Goal: Task Accomplishment & Management: Manage account settings

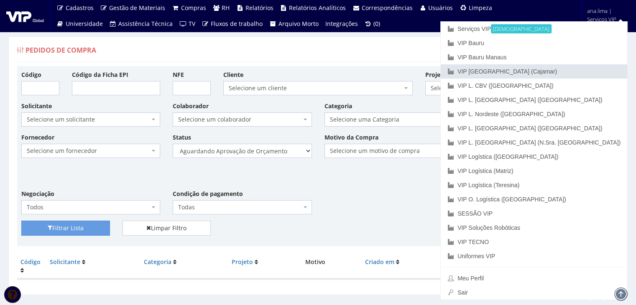
drag, startPoint x: 582, startPoint y: 71, endPoint x: 500, endPoint y: 97, distance: 86.7
click at [557, 71] on font "VIP [GEOGRAPHIC_DATA] (Cajamar)" at bounding box center [508, 71] width 100 height 7
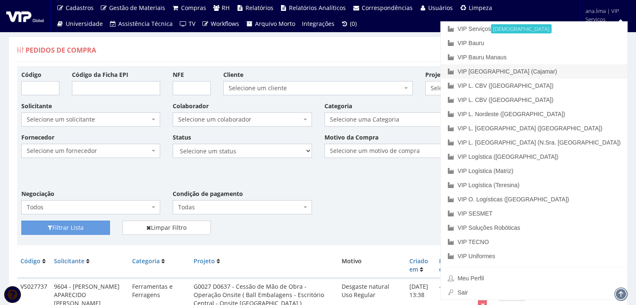
click at [581, 72] on link "VIP [GEOGRAPHIC_DATA] (Cajamar)" at bounding box center [534, 71] width 187 height 14
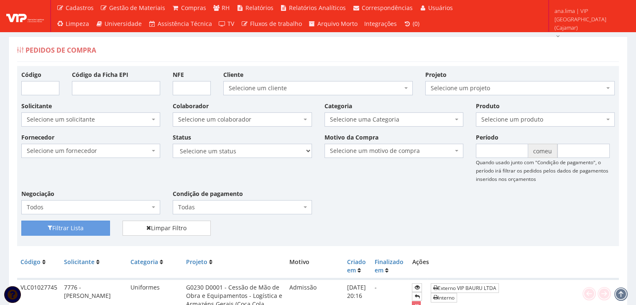
click at [462, 232] on div "Filtrar Lista Limpar Filtro" at bounding box center [318, 231] width 606 height 21
click at [34, 86] on input "Código" at bounding box center [40, 88] width 38 height 14
paste input "VLC01027730"
type input "VLC01027730"
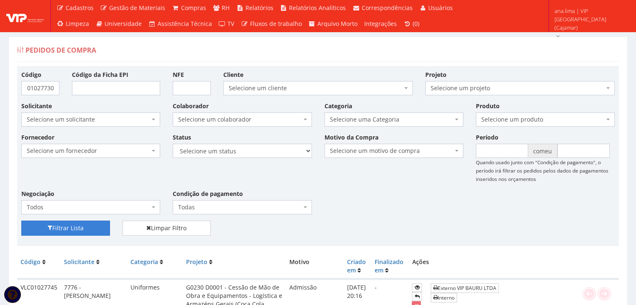
scroll to position [0, 0]
click at [74, 225] on font "Filtrar Lista" at bounding box center [67, 229] width 31 height 8
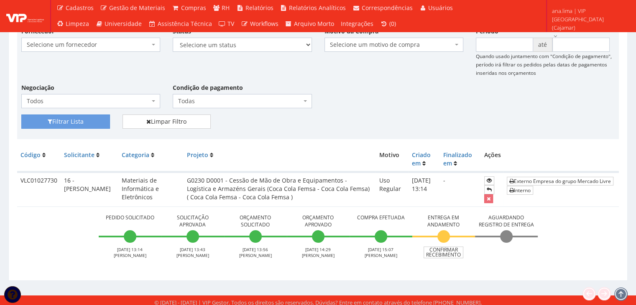
scroll to position [110, 0]
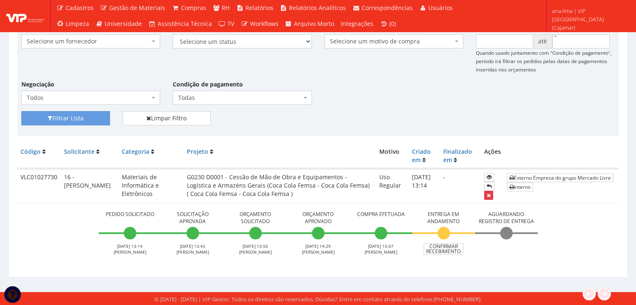
click at [489, 197] on icon "submit" at bounding box center [489, 196] width 4 height 6
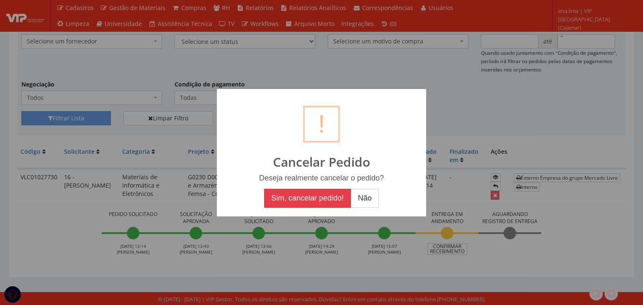
click at [305, 201] on button "Sim, cancelar pedido!" at bounding box center [307, 198] width 87 height 19
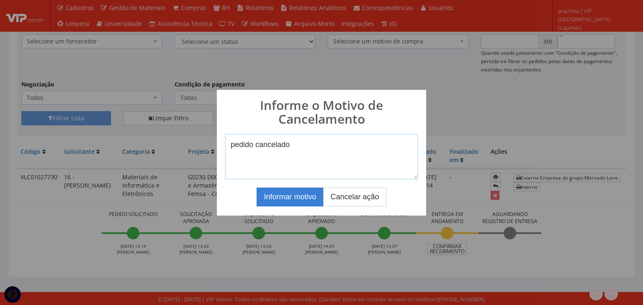
type textarea "pedido cancelado"
click at [303, 196] on button "Informar motivo" at bounding box center [289, 197] width 67 height 19
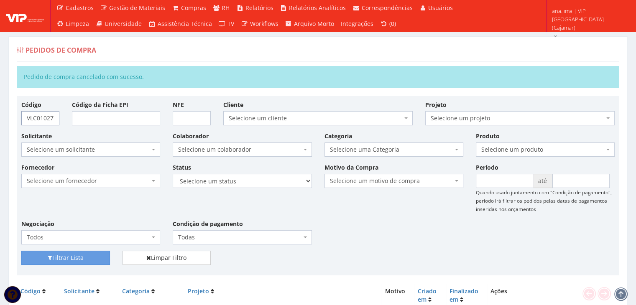
drag, startPoint x: 54, startPoint y: 118, endPoint x: 0, endPoint y: 114, distance: 53.7
click at [0, 114] on div "Pedidos de Compra Pedido de compra cancelado com sucesso. Código VLC01027730 Có…" at bounding box center [318, 226] width 636 height 410
paste input "173"
type input "VLC01027731730"
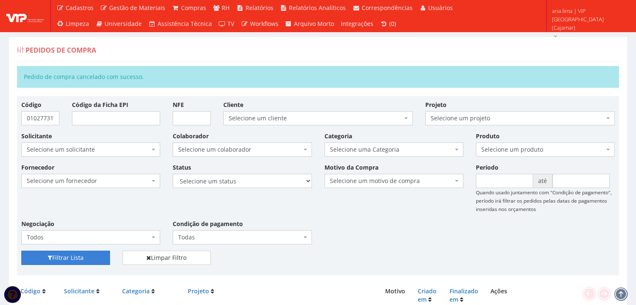
scroll to position [0, 0]
click at [87, 260] on button "Filtrar Lista" at bounding box center [65, 258] width 89 height 14
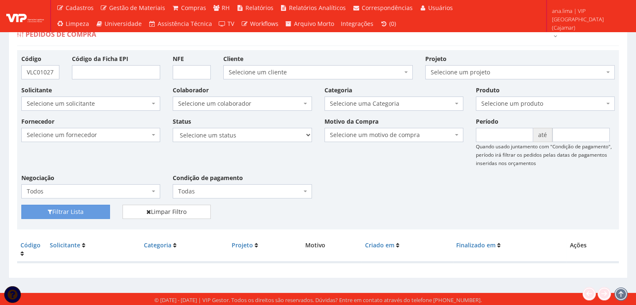
scroll to position [17, 0]
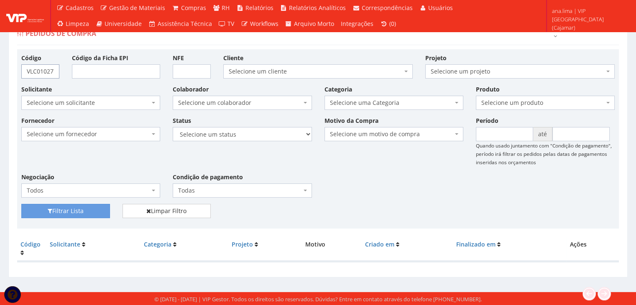
click at [25, 68] on input "VLC01027731730" at bounding box center [40, 71] width 38 height 14
drag, startPoint x: 58, startPoint y: 68, endPoint x: 19, endPoint y: 57, distance: 40.9
click at [4, 69] on div "Pedidos de Compra Código VLC01027731730 Código da Ficha EPI NFE Cliente Selecio…" at bounding box center [318, 154] width 632 height 269
paste input "31"
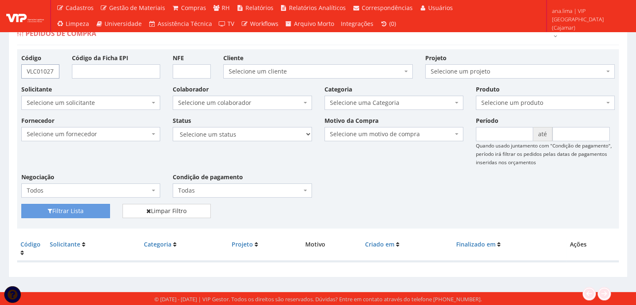
scroll to position [0, 10]
type input "VLC0102773131730"
click at [96, 216] on button "Filtrar Lista" at bounding box center [65, 211] width 89 height 14
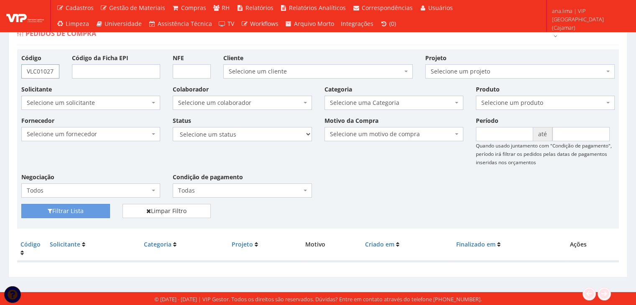
click at [27, 70] on input "VLC0102773131730" at bounding box center [40, 71] width 38 height 14
drag, startPoint x: 54, startPoint y: 69, endPoint x: 0, endPoint y: 69, distance: 53.6
click at [0, 69] on div "Pedidos de Compra Código VLC0102773131730 Código da Ficha EPI NFE Cliente Selec…" at bounding box center [318, 148] width 636 height 288
paste input "073"
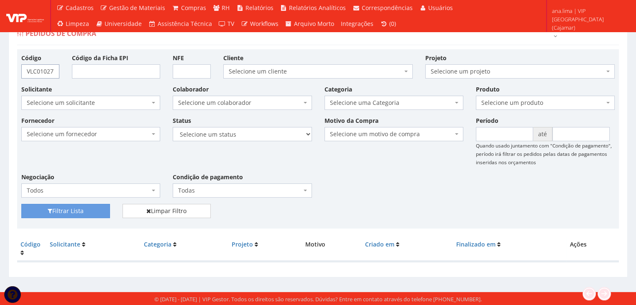
scroll to position [0, 10]
type input "VLC0102773073131730"
click at [70, 206] on button "Filtrar Lista" at bounding box center [65, 211] width 89 height 14
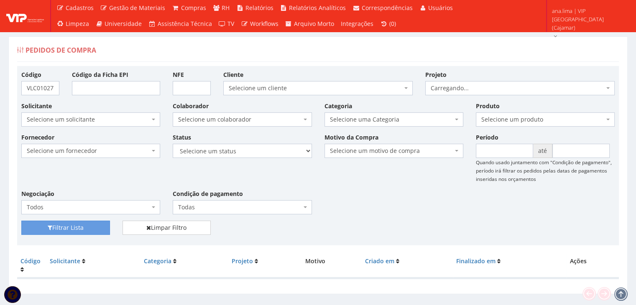
scroll to position [17, 0]
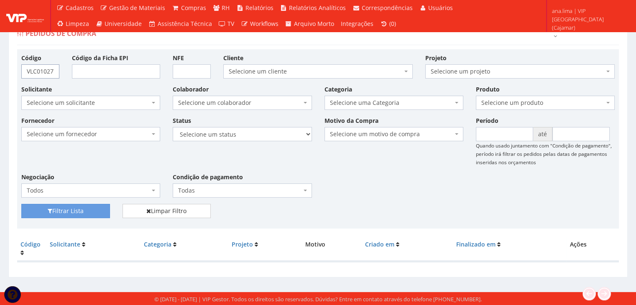
click at [26, 69] on input "VLC0102773073131730" at bounding box center [40, 71] width 38 height 14
click at [56, 70] on input "VLC0102773073131730" at bounding box center [40, 71] width 38 height 14
click at [53, 70] on input "VLC0102773073131730" at bounding box center [40, 71] width 38 height 14
type input "VLC0102773073073131730"
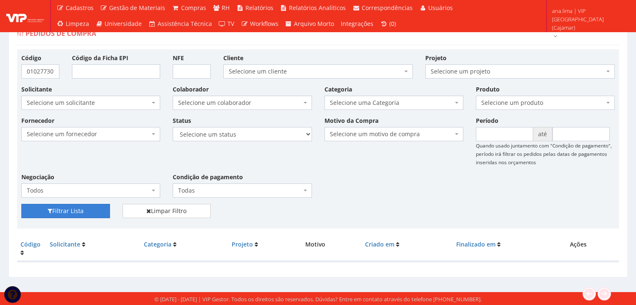
scroll to position [0, 0]
click at [82, 210] on button "Filtrar Lista" at bounding box center [65, 211] width 89 height 14
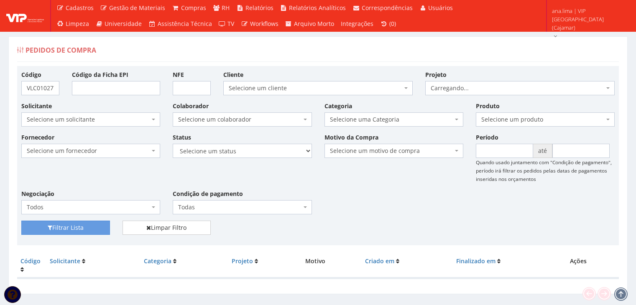
scroll to position [17, 0]
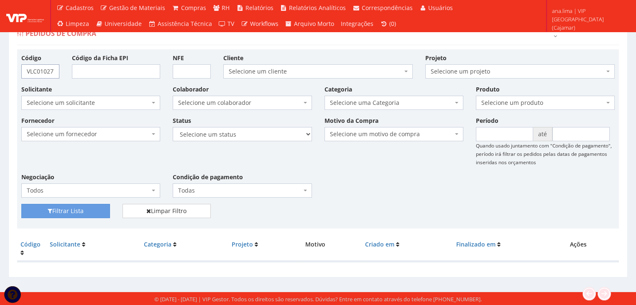
click at [25, 68] on input "VLC0102773073073131730" at bounding box center [40, 71] width 38 height 14
click at [53, 69] on input "VLC0102773073073131730" at bounding box center [40, 71] width 38 height 14
type input "V"
paste input "VLC01027730"
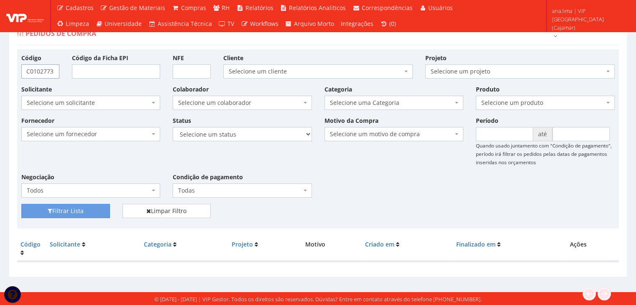
scroll to position [0, 10]
type input "VLC01027731"
click at [78, 207] on button "Filtrar Lista" at bounding box center [65, 211] width 89 height 14
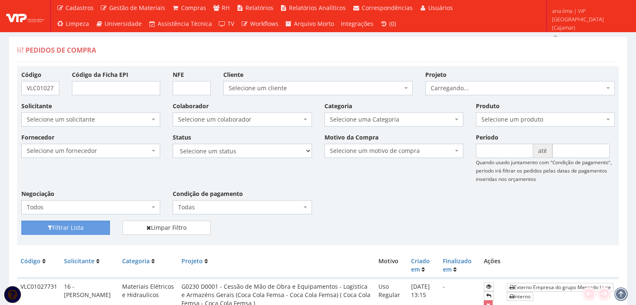
scroll to position [110, 0]
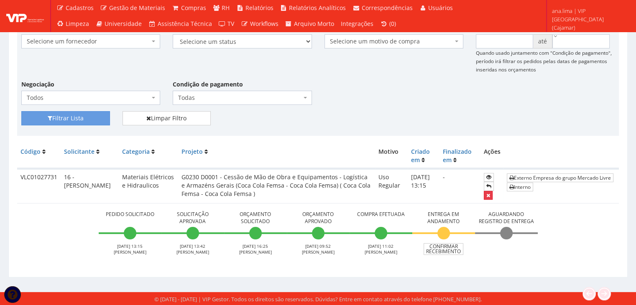
click at [487, 197] on icon "submit" at bounding box center [489, 196] width 4 height 6
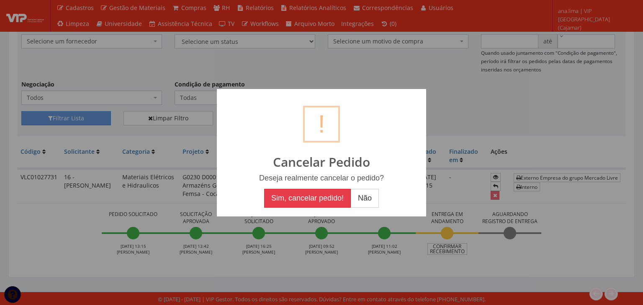
click at [310, 199] on button "Sim, cancelar pedido!" at bounding box center [307, 198] width 87 height 19
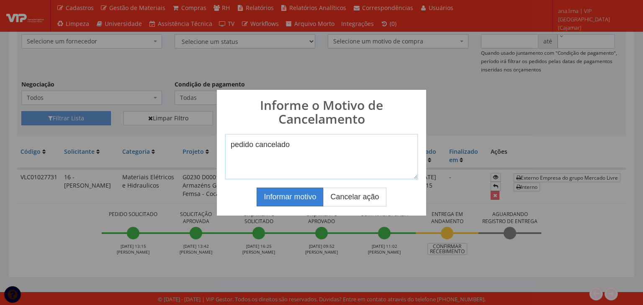
type textarea "pedido cancelado"
click at [282, 197] on button "Informar motivo" at bounding box center [289, 197] width 67 height 19
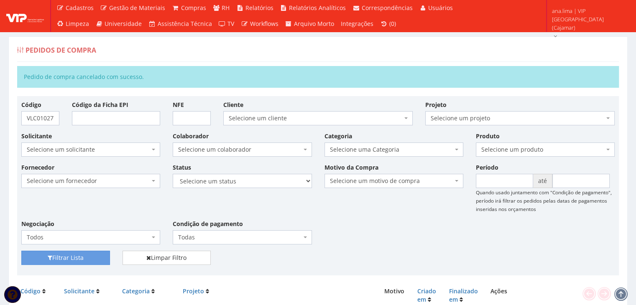
scroll to position [138, 0]
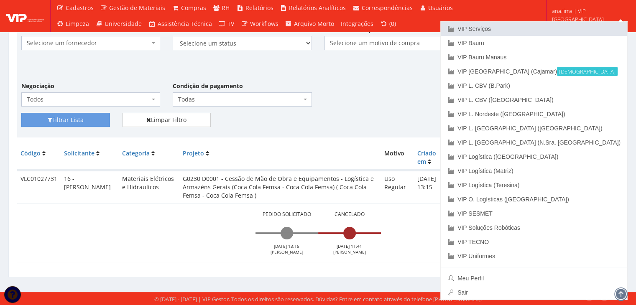
drag, startPoint x: 562, startPoint y: 31, endPoint x: 551, endPoint y: 34, distance: 11.9
click at [562, 31] on link "VIP Serviços" at bounding box center [534, 29] width 187 height 14
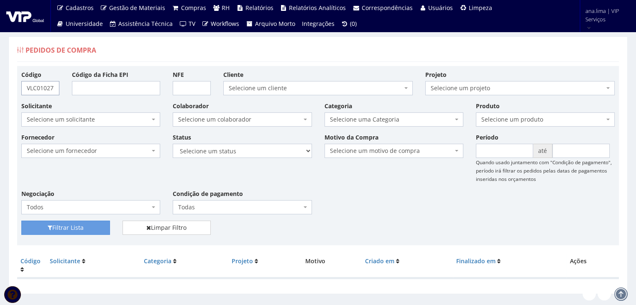
scroll to position [0, 10]
drag, startPoint x: 27, startPoint y: 87, endPoint x: 90, endPoint y: 85, distance: 63.6
click at [90, 85] on div "Código VLC01027731 Código da Ficha EPI NFE Cliente Selecione um cliente 8RGM In…" at bounding box center [318, 85] width 606 height 31
click at [289, 119] on span "Selecione um colaborador" at bounding box center [239, 119] width 123 height 8
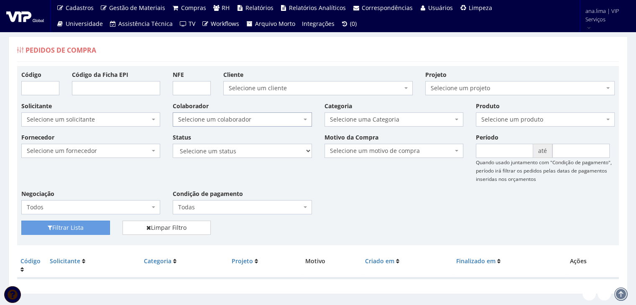
click at [280, 124] on span "Selecione um colaborador" at bounding box center [242, 120] width 139 height 14
drag, startPoint x: 285, startPoint y: 150, endPoint x: 281, endPoint y: 156, distance: 7.1
click at [285, 150] on select "Selecione um status Cancelado Aguardando Aprovação Diretoria Pedido Aprovado Ag…" at bounding box center [242, 151] width 139 height 14
select select "1"
click at [173, 144] on select "Selecione um status Cancelado Aguardando Aprovação Diretoria Pedido Aprovado Ag…" at bounding box center [242, 151] width 139 height 14
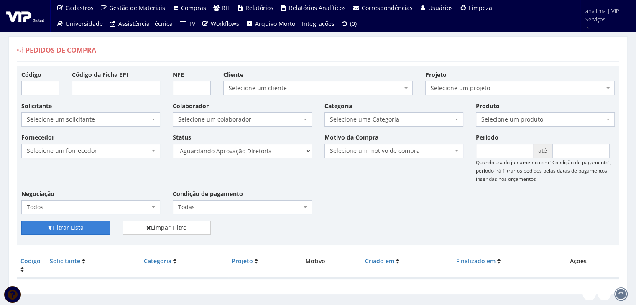
drag, startPoint x: 54, startPoint y: 226, endPoint x: 58, endPoint y: 225, distance: 4.7
click at [54, 226] on button "Filtrar Lista" at bounding box center [65, 228] width 89 height 14
click at [279, 151] on select "Selecione um status Cancelado Aguardando Aprovação Diretoria Pedido Aprovado Ag…" at bounding box center [242, 151] width 139 height 14
select select "4"
click at [173, 144] on select "Selecione um status Cancelado Aguardando Aprovação Diretoria Pedido Aprovado Ag…" at bounding box center [242, 151] width 139 height 14
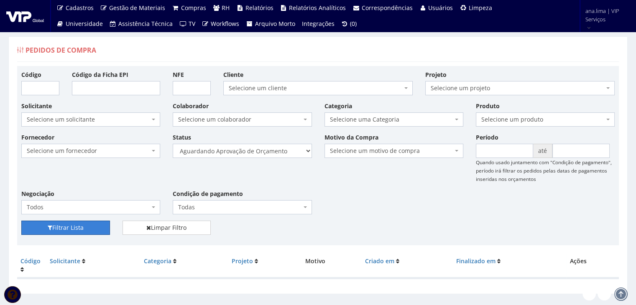
drag, startPoint x: 74, startPoint y: 227, endPoint x: 154, endPoint y: 217, distance: 81.0
click at [74, 228] on button "Filtrar Lista" at bounding box center [65, 228] width 89 height 14
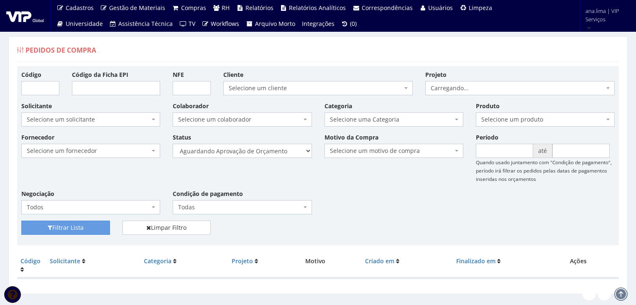
scroll to position [17, 0]
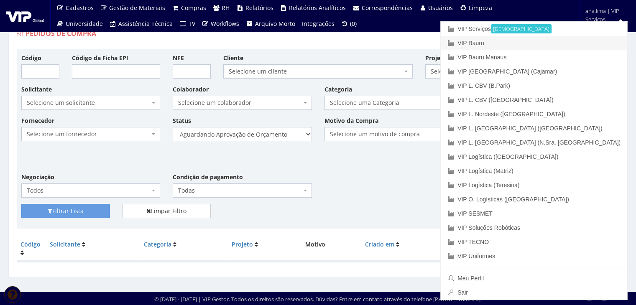
click at [579, 41] on link "VIP Bauru" at bounding box center [534, 43] width 187 height 14
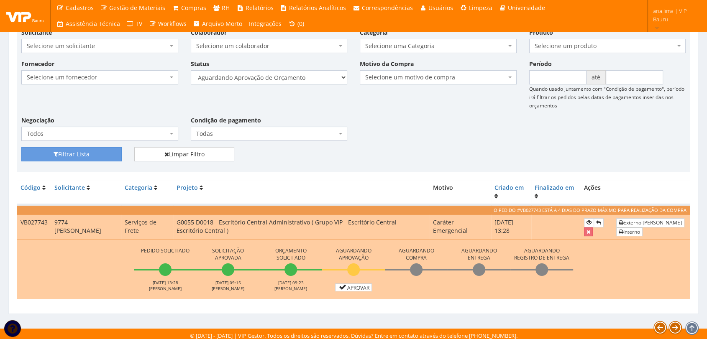
scroll to position [77, 0]
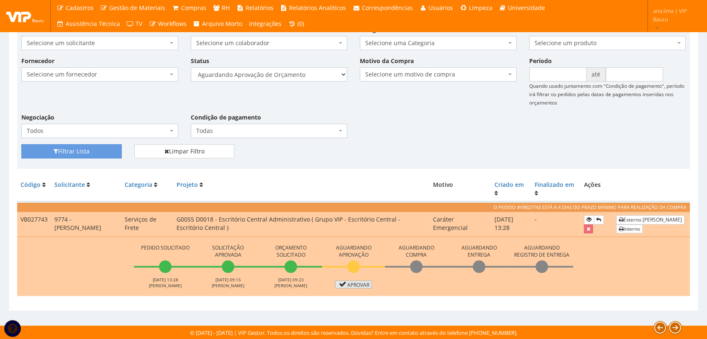
click at [355, 285] on link "Aprovar" at bounding box center [353, 285] width 37 height 8
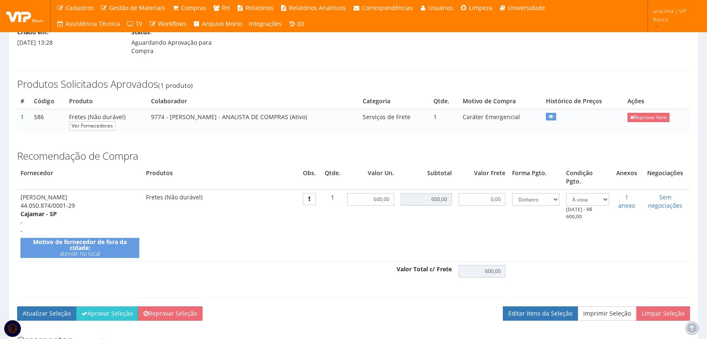
scroll to position [93, 0]
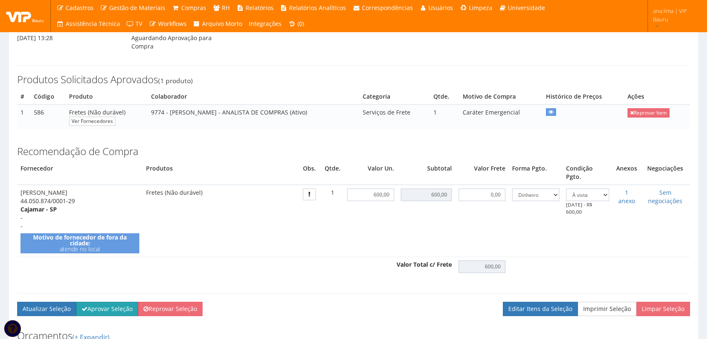
click at [101, 302] on button "Aprovar Seleção" at bounding box center [107, 309] width 62 height 14
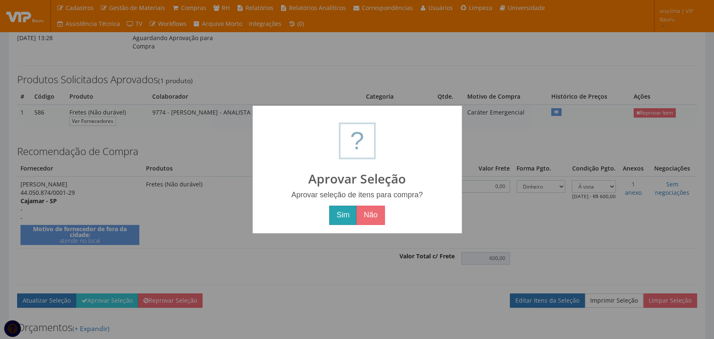
click at [333, 215] on button "Sim" at bounding box center [342, 215] width 27 height 19
